Goal: Task Accomplishment & Management: Complete application form

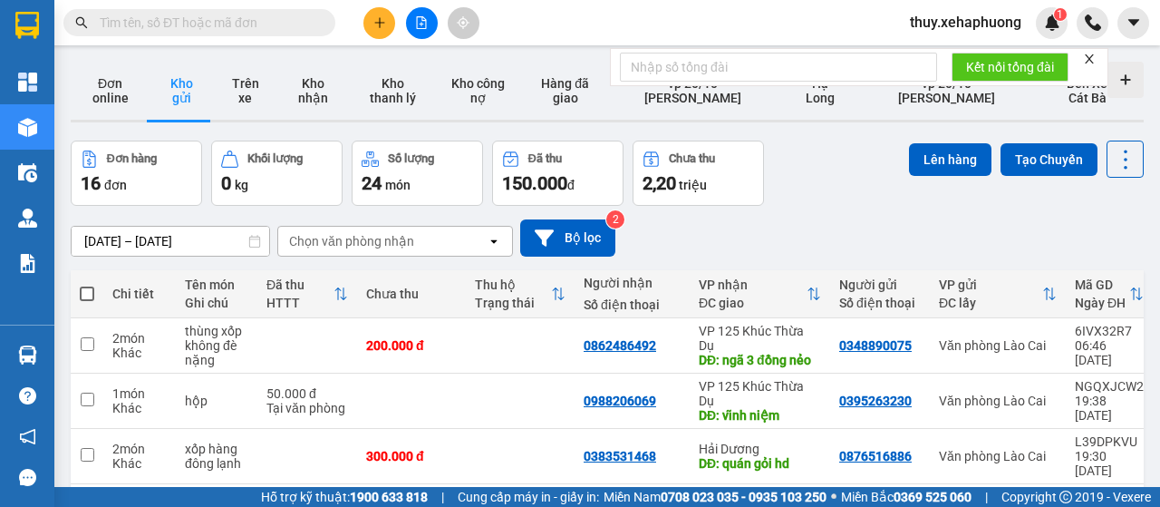
click at [377, 27] on icon "plus" at bounding box center [379, 22] width 13 height 13
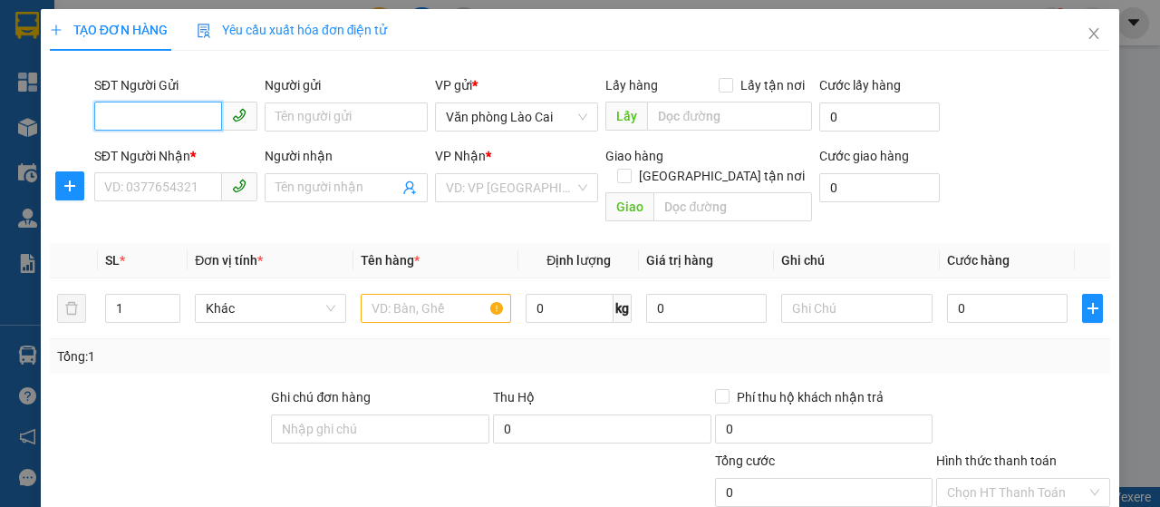
click at [181, 121] on input "SĐT Người Gửi" at bounding box center [158, 116] width 128 height 29
type input "0974876023"
click at [167, 155] on div "0974876023 - nga hoa lc" at bounding box center [174, 153] width 140 height 20
type input "nga hoa lc"
type input "0931506039"
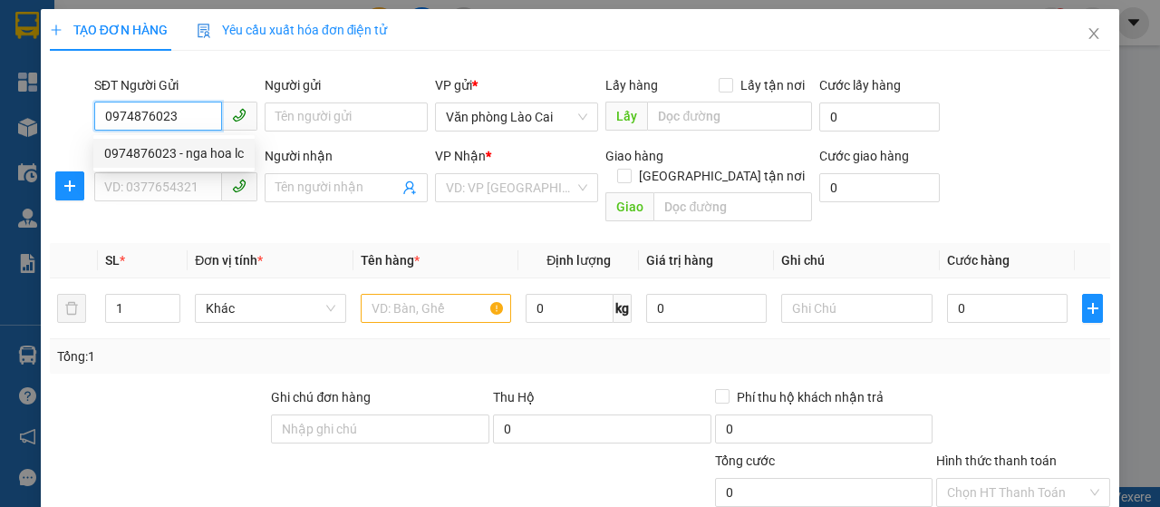
type input "CHỊ hƯƠNG-HOA TƯỜNG VI"
type input "HP - lxe gọi hỏi khách"
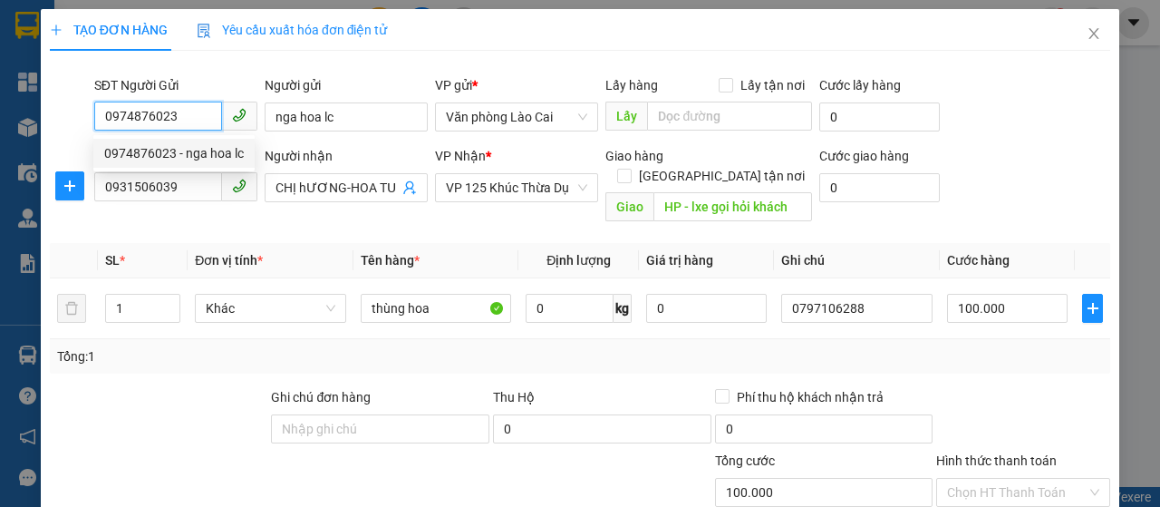
type input "100.000"
type input "0974876023"
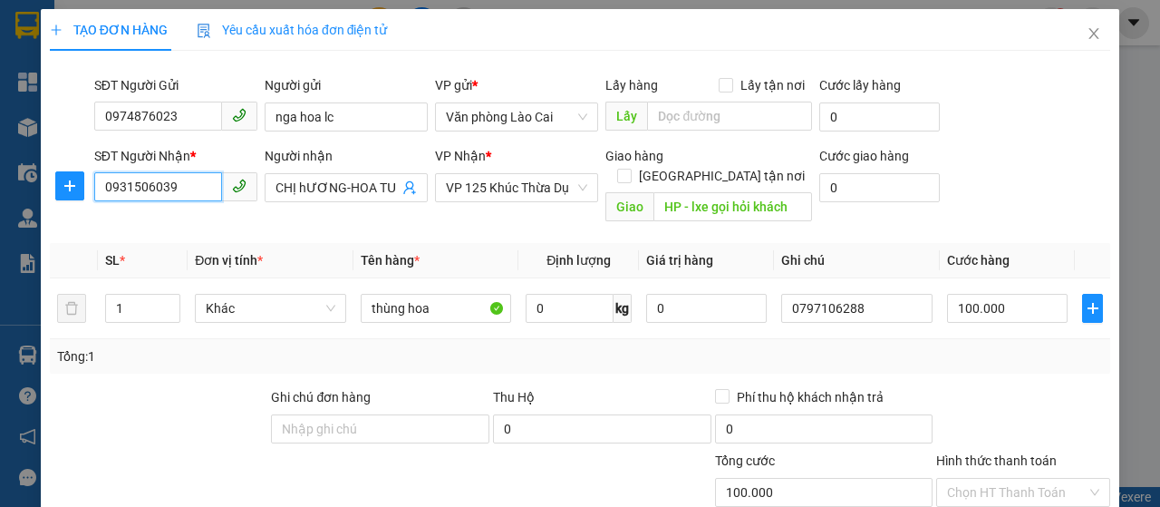
drag, startPoint x: 168, startPoint y: 189, endPoint x: 38, endPoint y: 189, distance: 129.6
click at [39, 189] on div "TẠO ĐƠN HÀNG Yêu cầu xuất hóa đơn điện tử Transit Pickup Surcharge Ids Transit …" at bounding box center [580, 253] width 1160 height 507
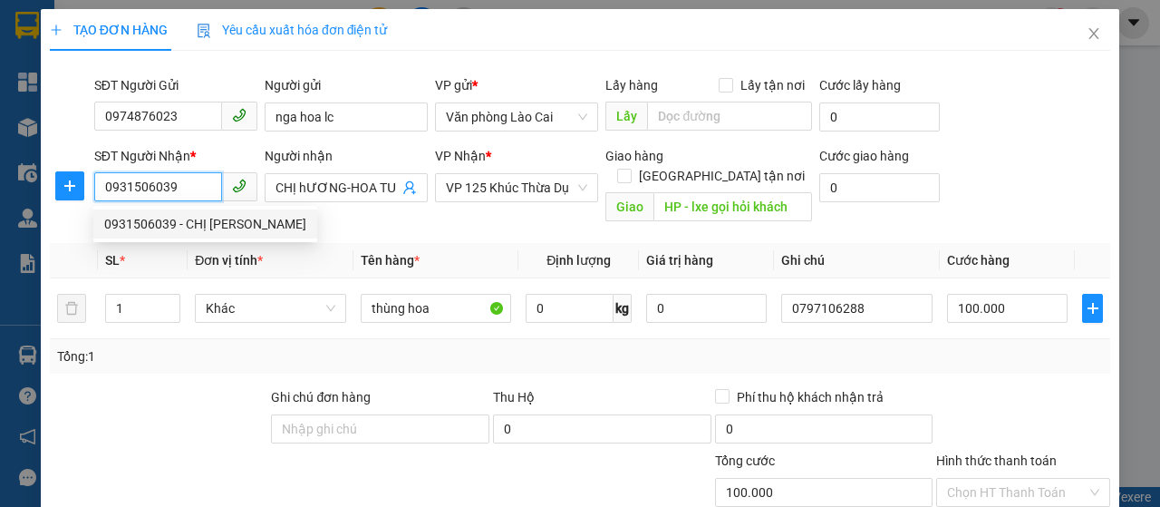
drag, startPoint x: 189, startPoint y: 179, endPoint x: 76, endPoint y: 206, distance: 115.4
click at [77, 207] on div "SĐT Người Nhận * 0931506039 Người nhận CHỊ hƯƠNG-HOA TƯỜNG VI VP Nhận * VP 125 …" at bounding box center [580, 187] width 1064 height 83
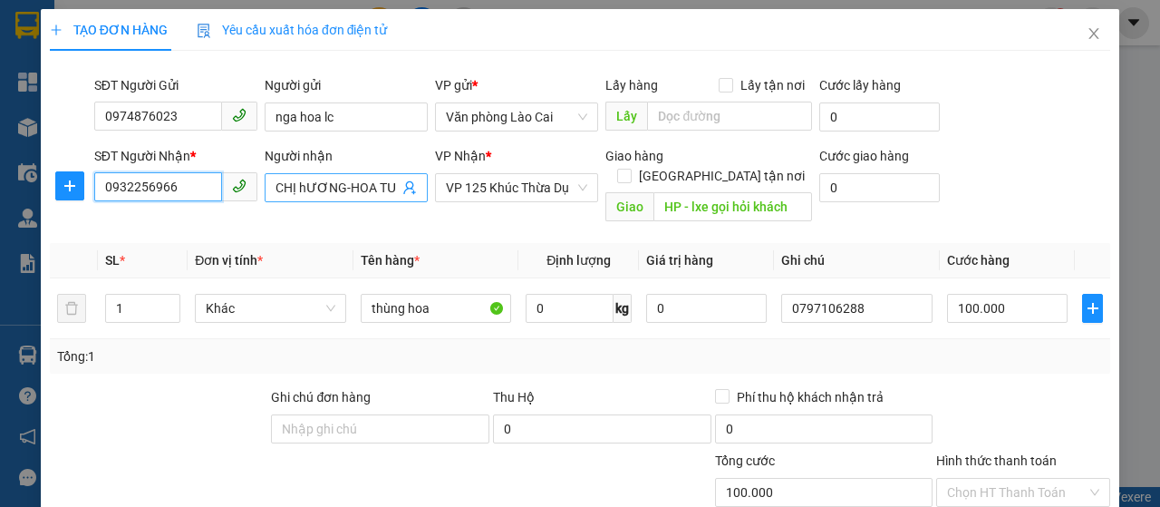
type input "0932256966"
drag, startPoint x: 266, startPoint y: 189, endPoint x: 388, endPoint y: 203, distance: 122.2
click at [388, 203] on div "Người nhận CHỊ hƯƠNG-HOA TƯỜNG VI CHỊ [PERSON_NAME]" at bounding box center [346, 177] width 163 height 63
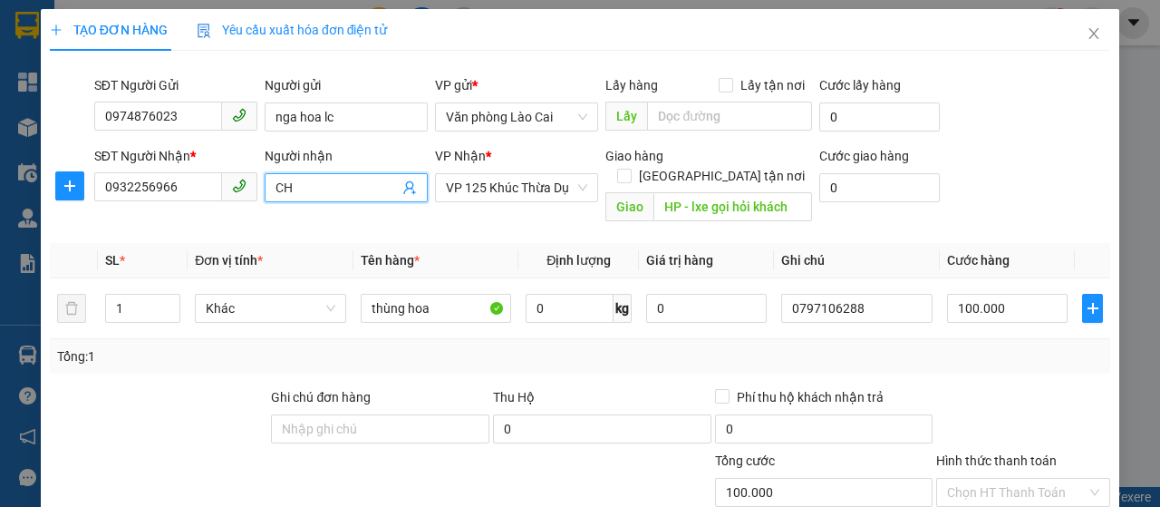
type input "C"
click at [459, 177] on span "VP 125 Khúc Thừa Dụ" at bounding box center [516, 187] width 141 height 27
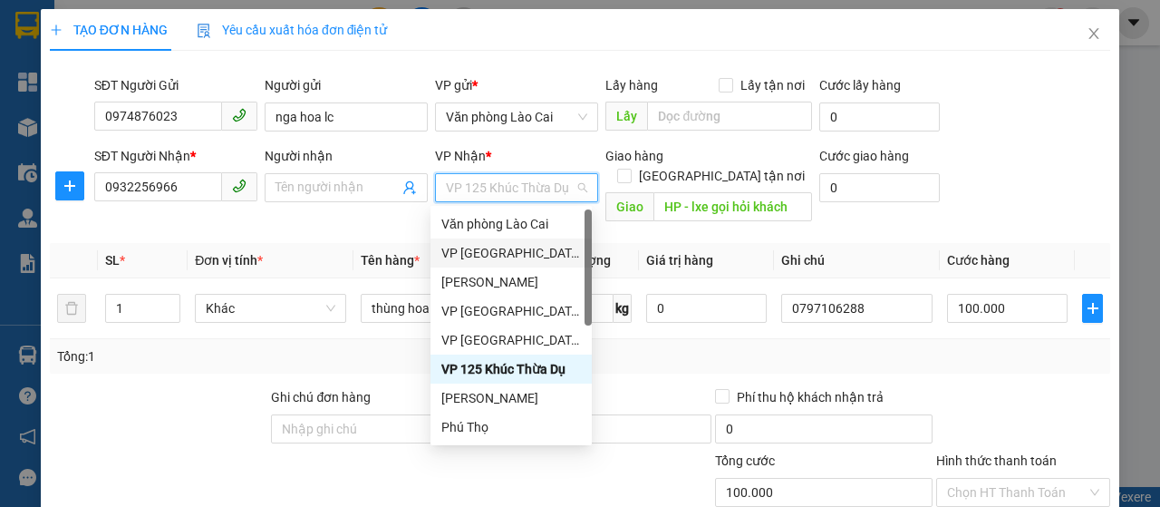
click at [489, 253] on div "VP [GEOGRAPHIC_DATA]" at bounding box center [511, 253] width 140 height 20
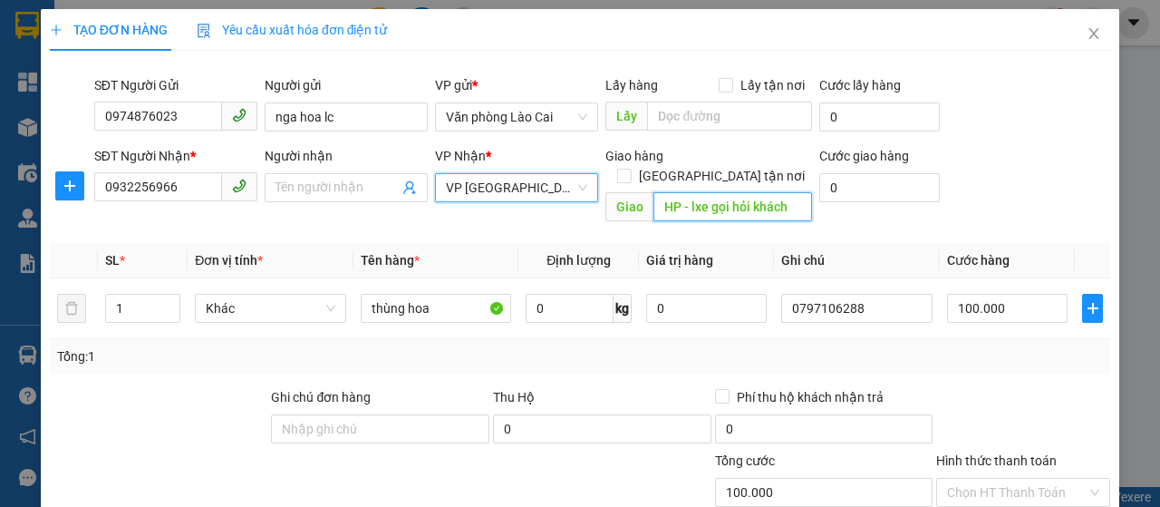
click at [691, 195] on input "HP - lxe gọi hỏi khách" at bounding box center [732, 206] width 158 height 29
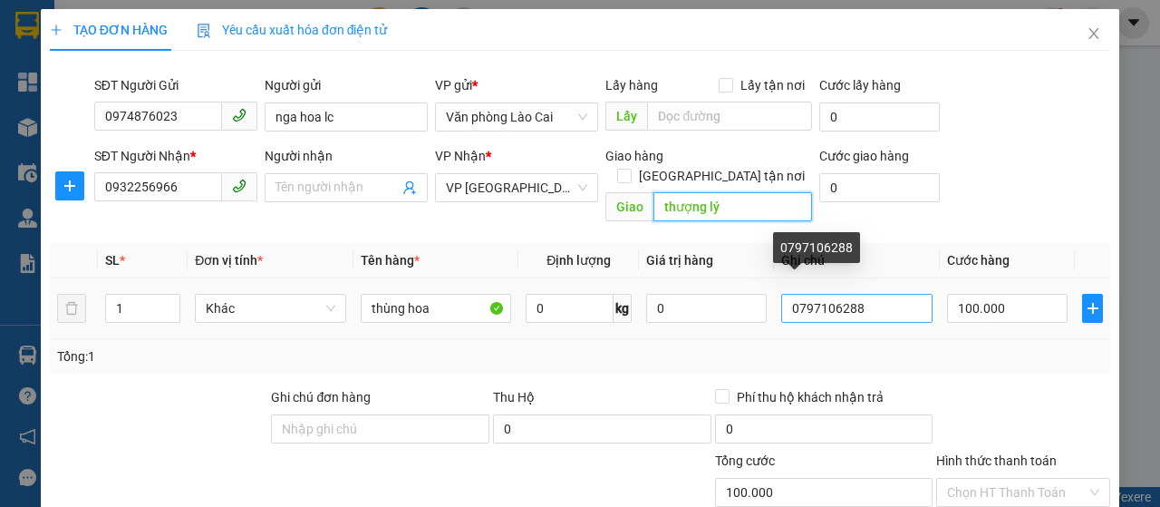
type input "thượng lý"
drag, startPoint x: 858, startPoint y: 291, endPoint x: 711, endPoint y: 295, distance: 147.8
click at [717, 296] on tr "1 Khác thùng hoa 0 kg 0 0797106288 100.000" at bounding box center [580, 308] width 1060 height 61
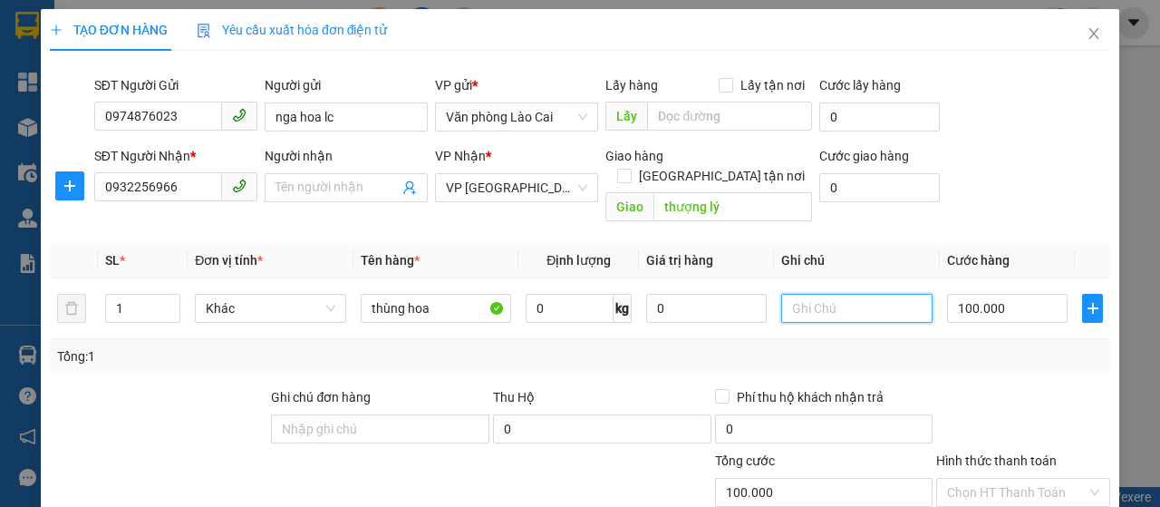
scroll to position [192, 0]
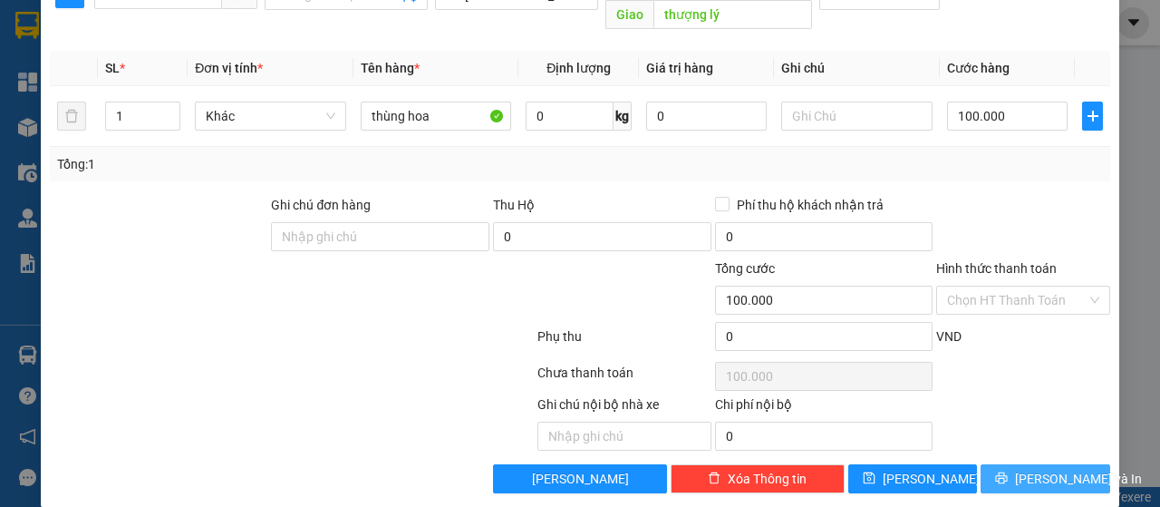
click at [1048, 469] on span "[PERSON_NAME] và In" at bounding box center [1078, 479] width 127 height 20
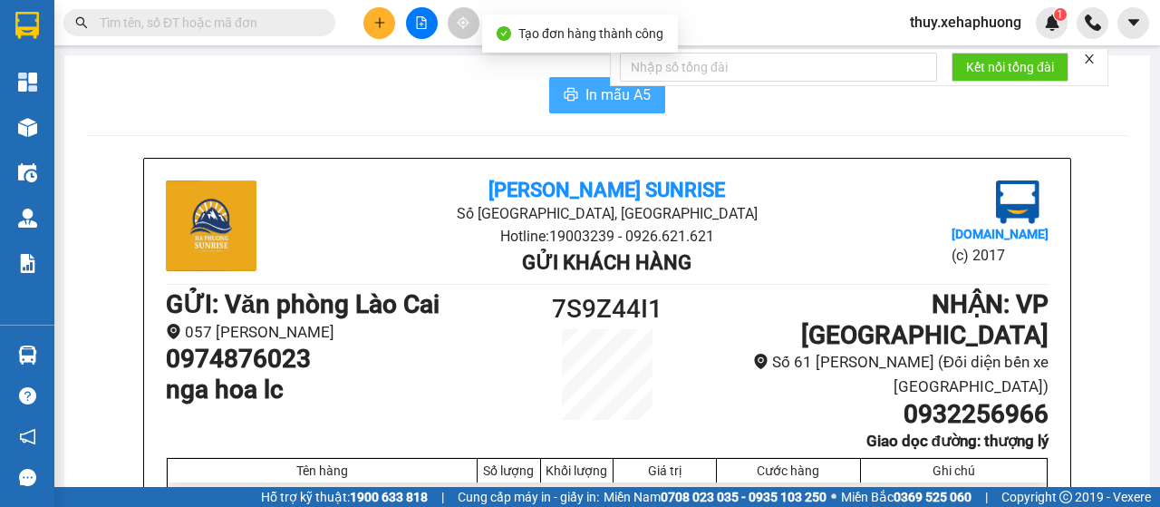
click at [575, 79] on button "In mẫu A5" at bounding box center [607, 95] width 116 height 36
